Goal: Task Accomplishment & Management: Use online tool/utility

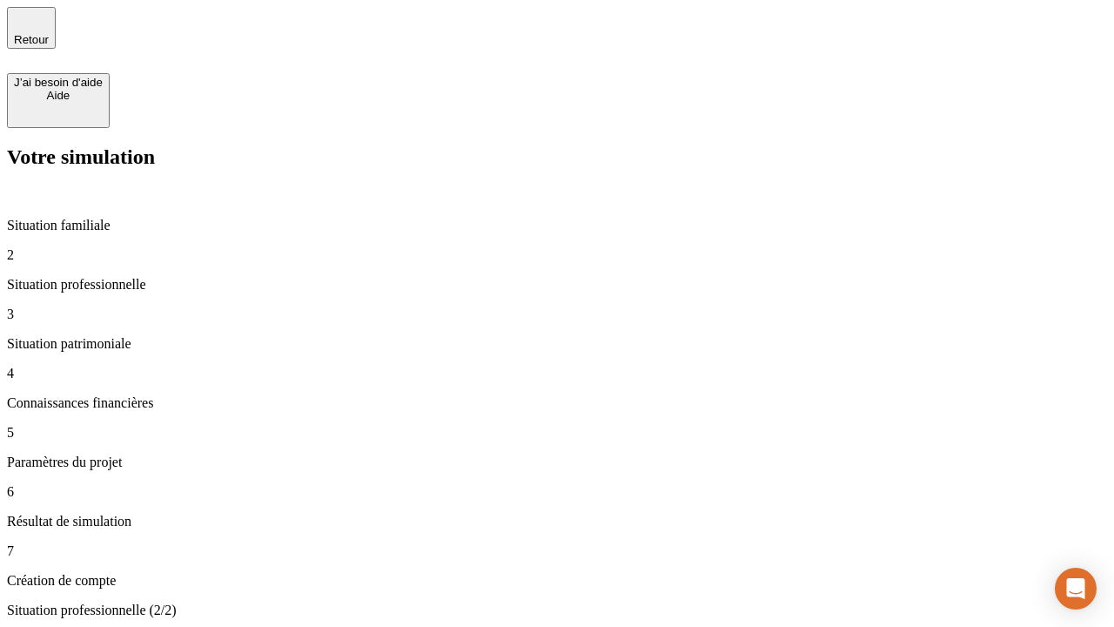
type input "30 000"
type input "40 000"
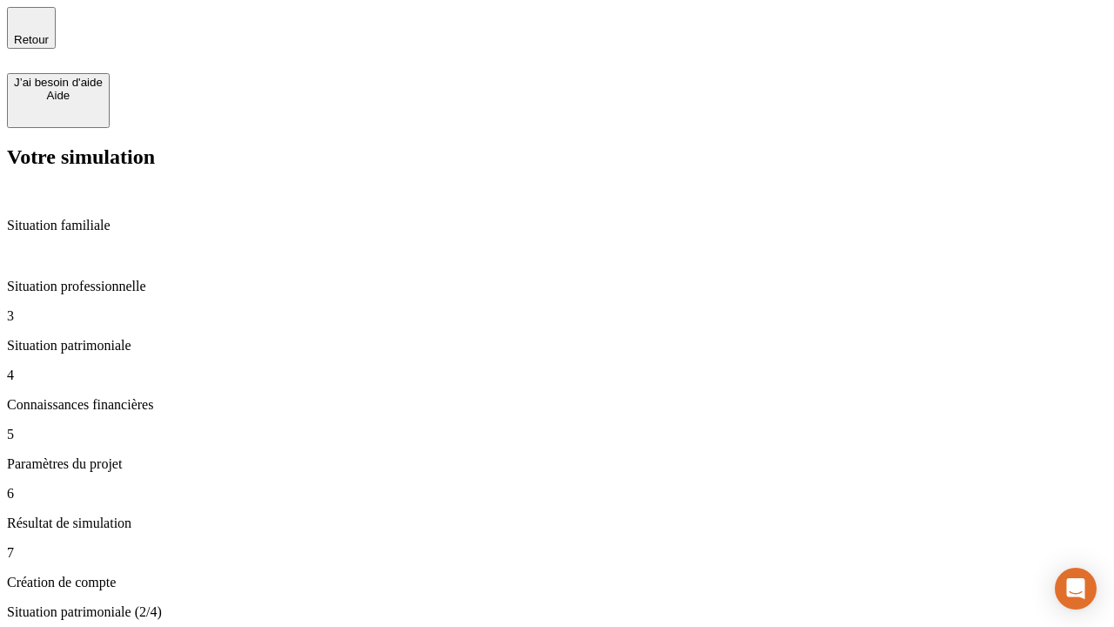
type input "1 100"
type input "20"
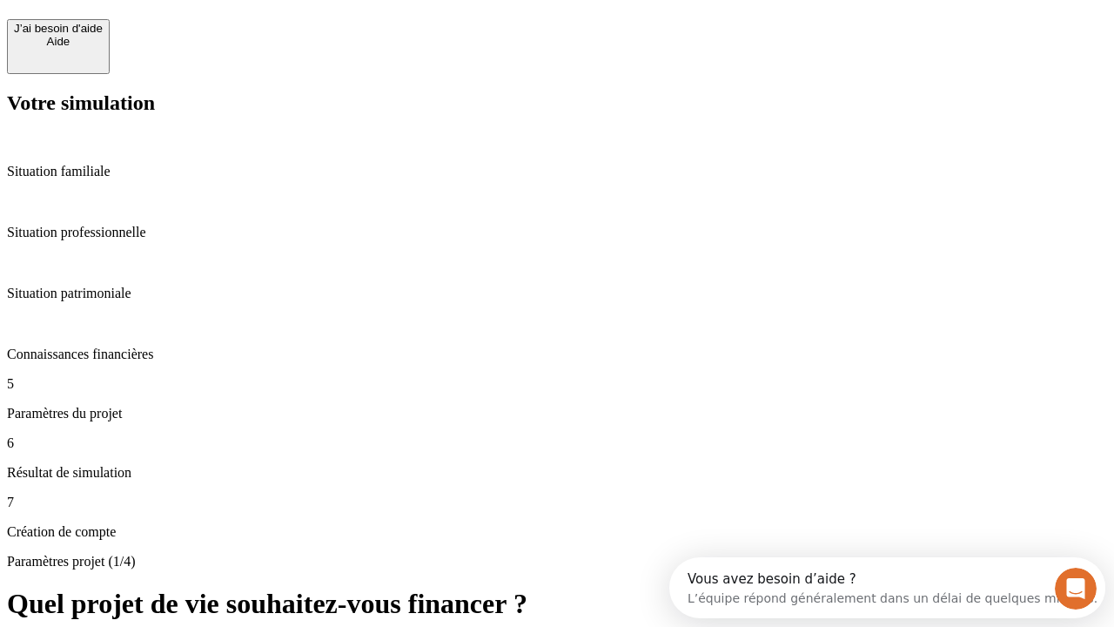
scroll to position [16, 0]
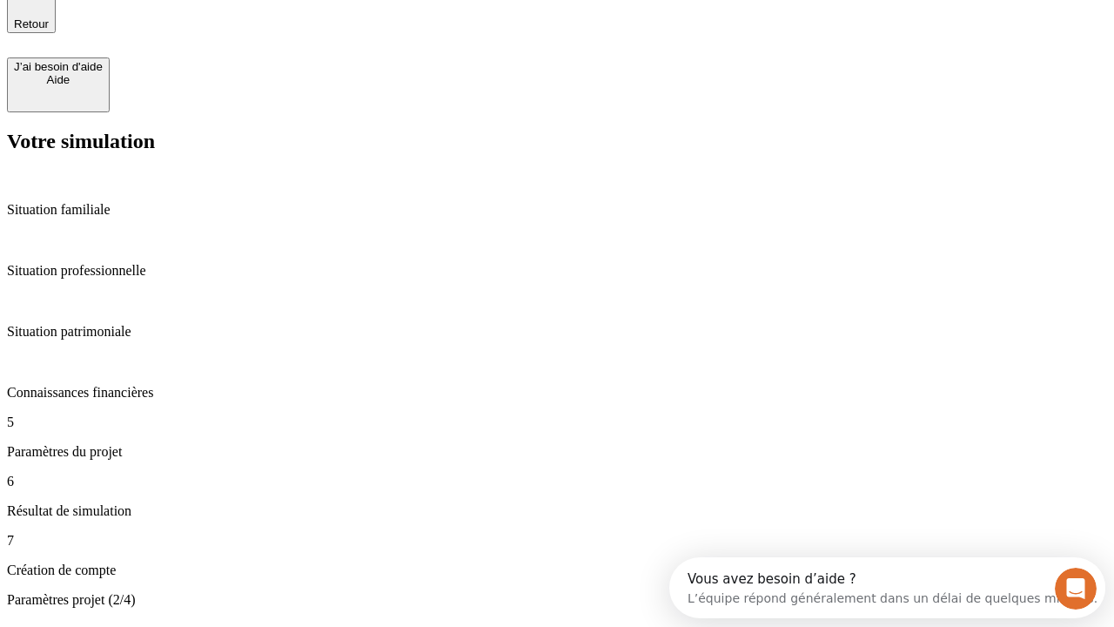
type input "40"
type input "62"
type input "50 000"
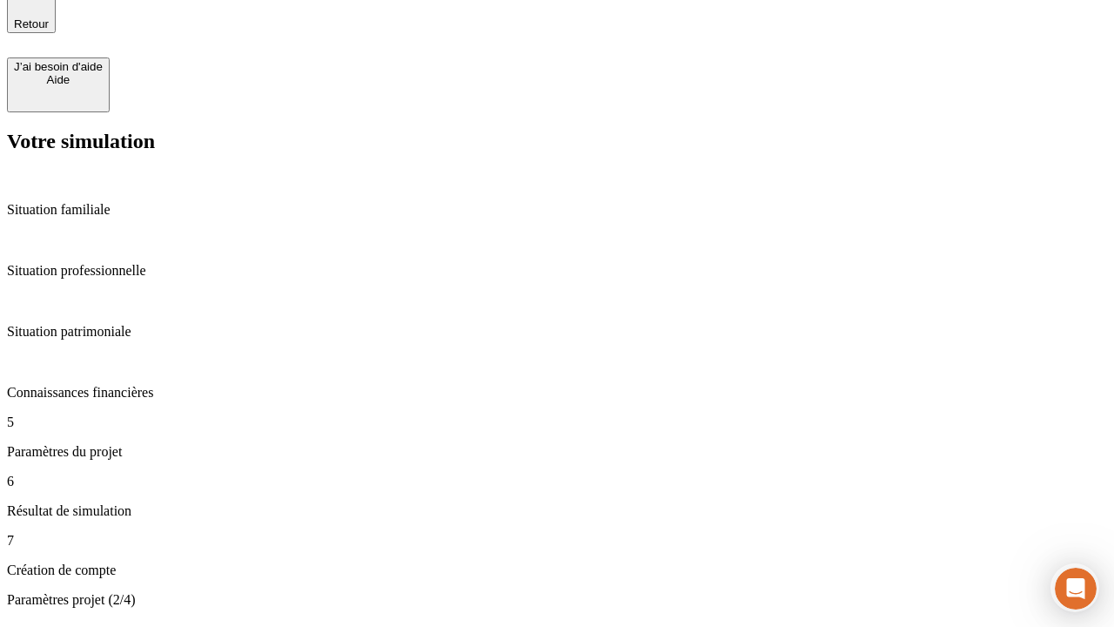
type input "640"
